Goal: Transaction & Acquisition: Purchase product/service

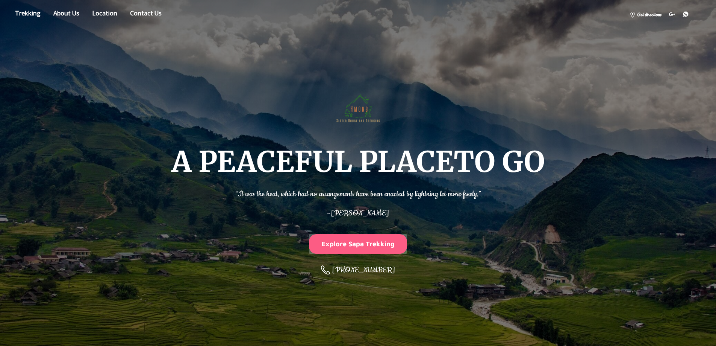
click at [369, 249] on button "Explore Sapa Trekking" at bounding box center [358, 243] width 98 height 19
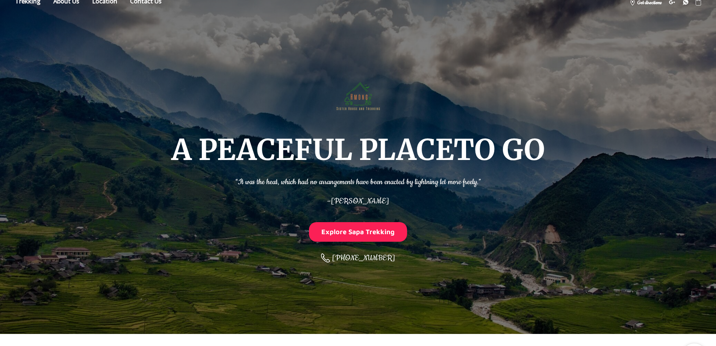
scroll to position [7, 0]
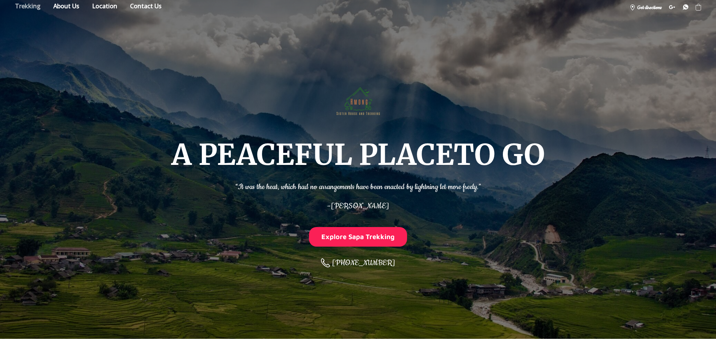
click at [26, 8] on link "Store" at bounding box center [27, 7] width 37 height 13
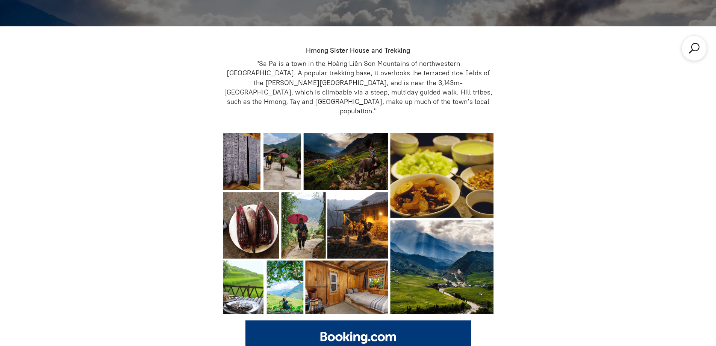
scroll to position [346, 0]
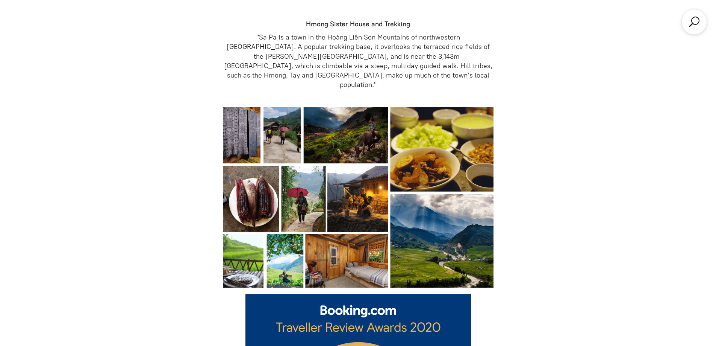
click at [244, 132] on img at bounding box center [358, 197] width 271 height 180
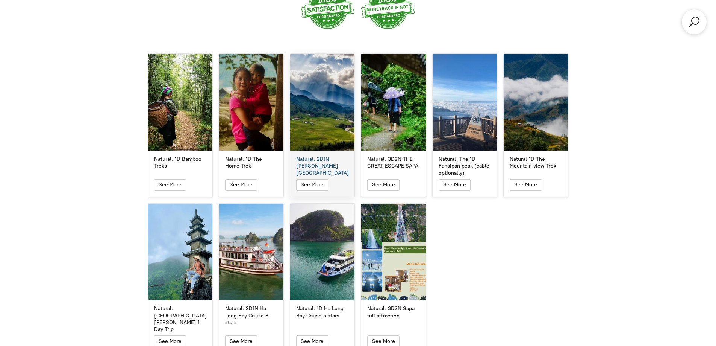
scroll to position [1361, 0]
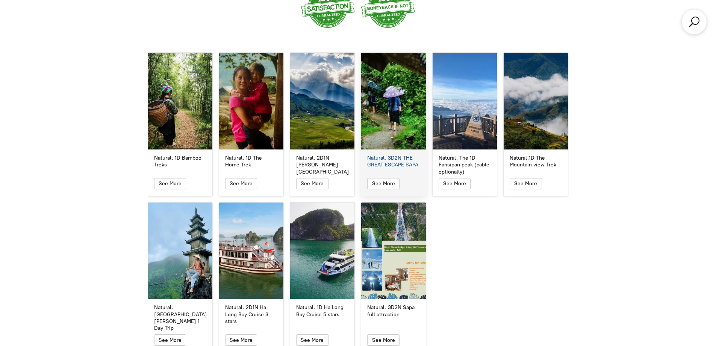
click at [384, 120] on div "Natural. 3D2N THE GREAT ESCAPE SAPA" at bounding box center [393, 101] width 64 height 97
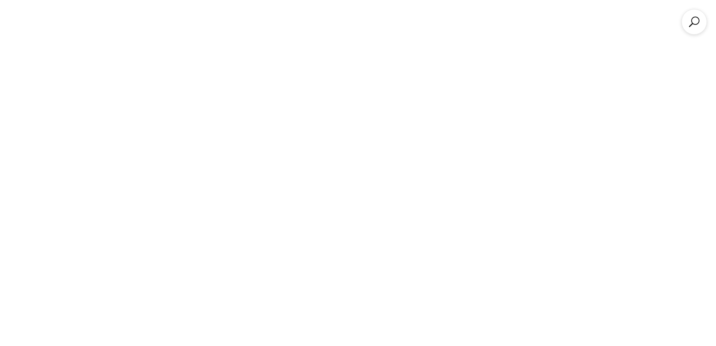
scroll to position [346, 0]
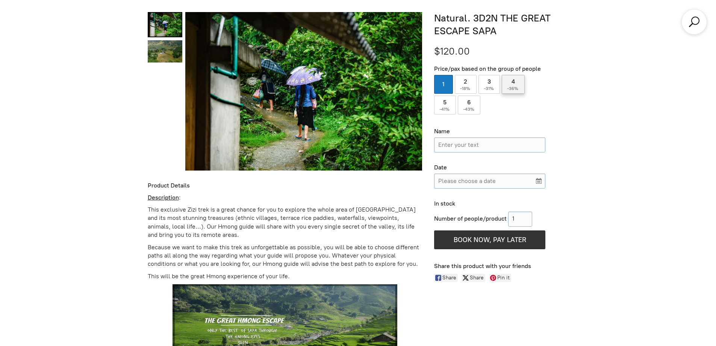
click at [512, 86] on span "-36%" at bounding box center [513, 88] width 12 height 5
click at [512, 86] on input "4 ( -36% )" at bounding box center [513, 84] width 23 height 19
radio input "true"
click at [464, 89] on span "-18%" at bounding box center [465, 88] width 11 height 5
click at [464, 89] on input "2 ( -18% )" at bounding box center [466, 84] width 22 height 19
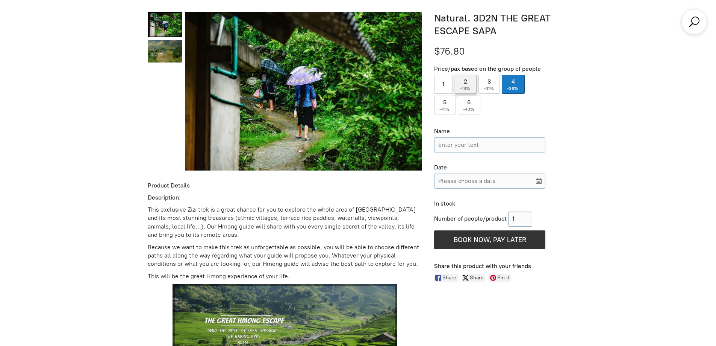
radio input "true"
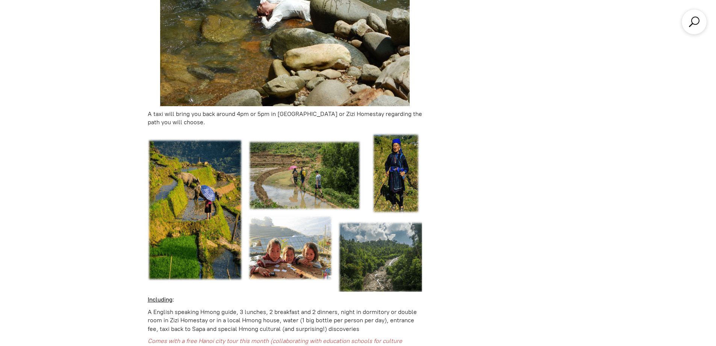
scroll to position [1511, 0]
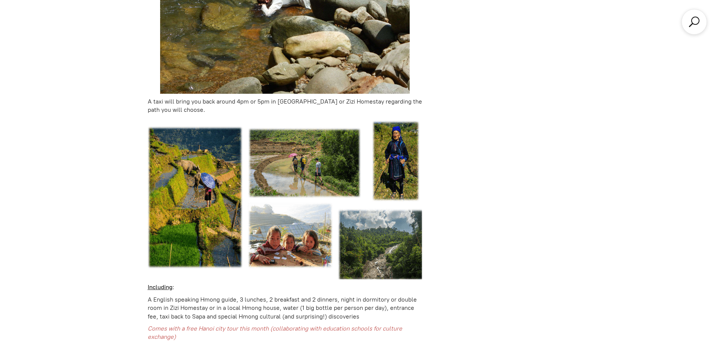
click at [200, 197] on img at bounding box center [285, 198] width 275 height 161
drag, startPoint x: 323, startPoint y: 150, endPoint x: 392, endPoint y: 148, distance: 69.6
click at [323, 150] on img at bounding box center [285, 198] width 275 height 161
click at [393, 147] on img at bounding box center [285, 198] width 275 height 161
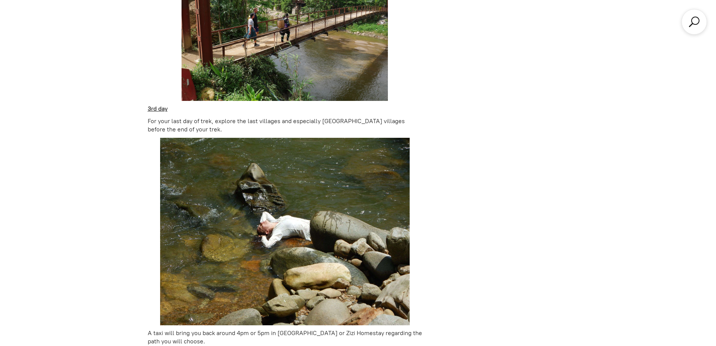
scroll to position [1135, 0]
